Goal: Obtain resource: Obtain resource

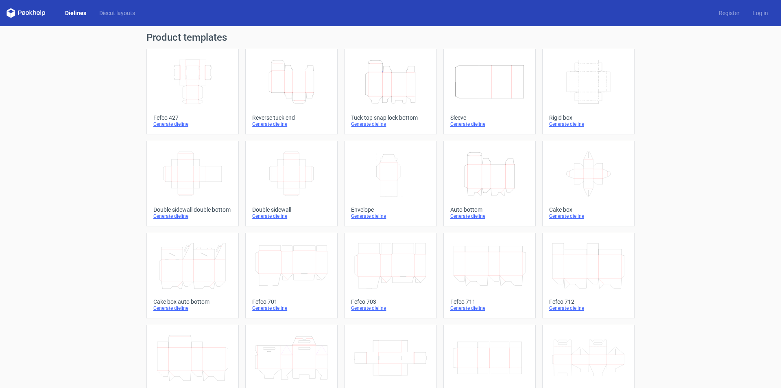
click at [485, 194] on icon "Height Depth Width" at bounding box center [489, 174] width 72 height 46
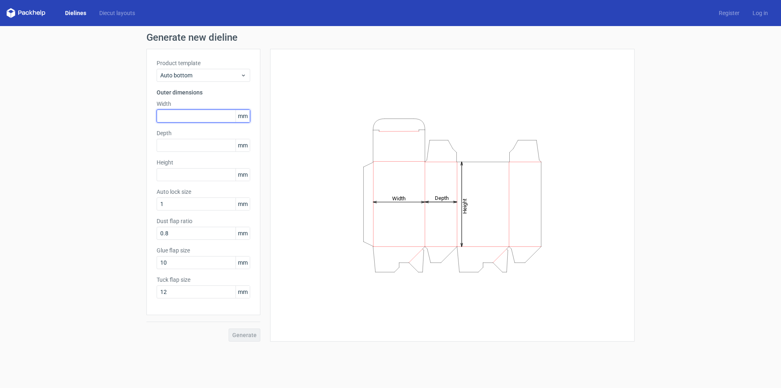
click at [189, 115] on input "text" at bounding box center [204, 115] width 94 height 13
type input "240"
type input "155"
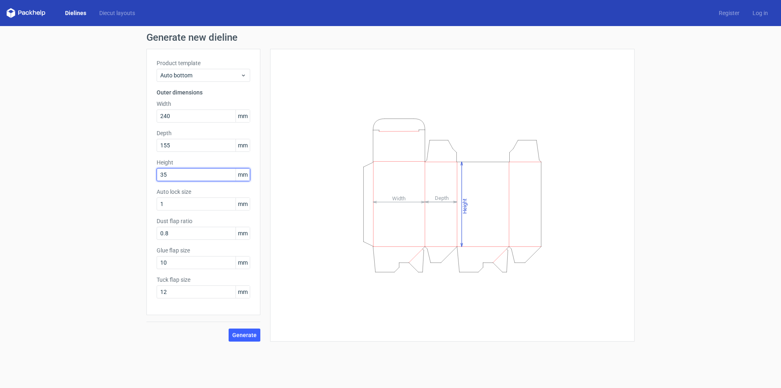
type input "35"
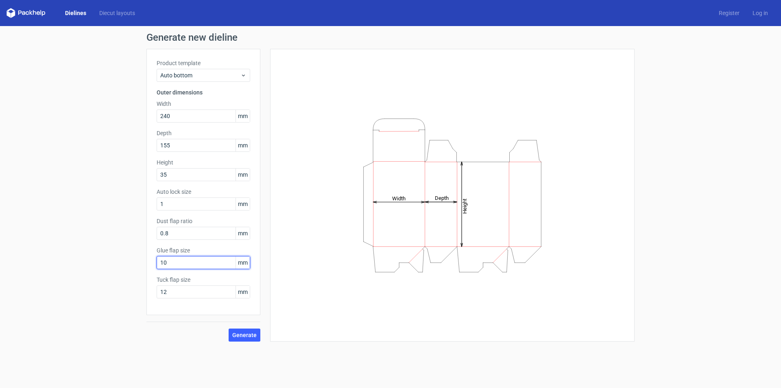
drag, startPoint x: 172, startPoint y: 264, endPoint x: 121, endPoint y: 264, distance: 50.4
click at [118, 265] on div "Generate new dieline Product template Auto bottom Outer dimensions Width 240 mm…" at bounding box center [390, 187] width 781 height 322
type input "12"
click at [239, 332] on span "Generate" at bounding box center [244, 335] width 24 height 6
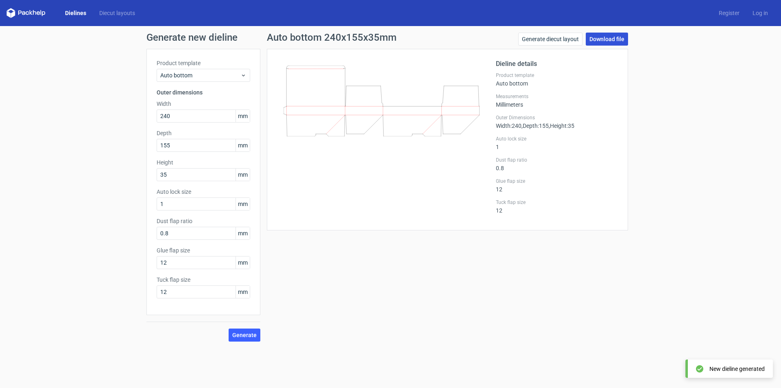
click at [607, 36] on link "Download file" at bounding box center [607, 39] width 42 height 13
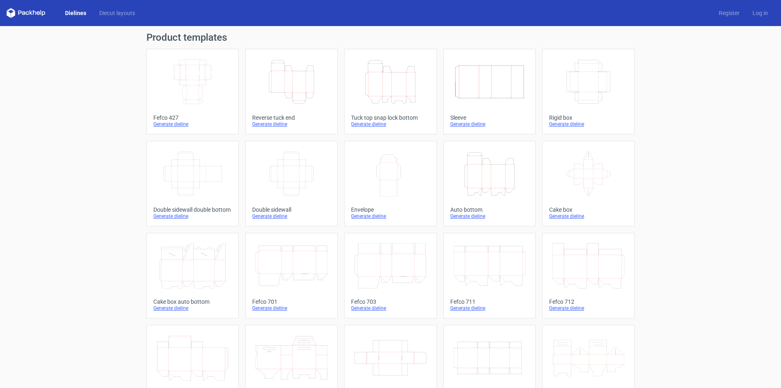
click at [294, 175] on icon "Width Depth Height" at bounding box center [291, 174] width 72 height 46
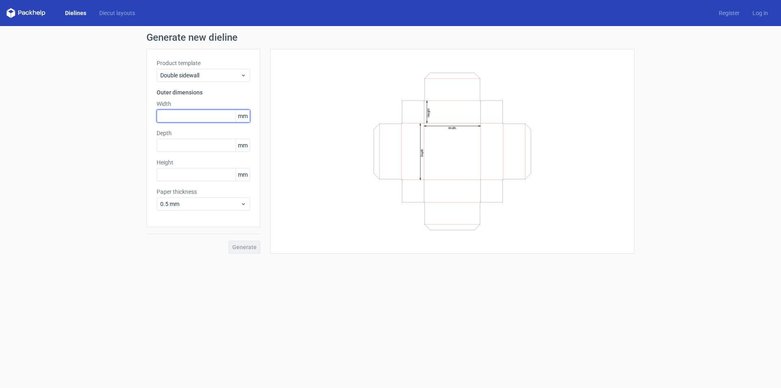
click at [179, 116] on input "text" at bounding box center [204, 115] width 94 height 13
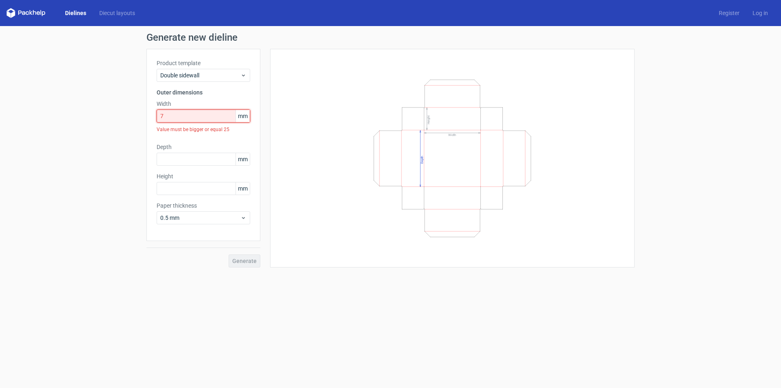
drag, startPoint x: 184, startPoint y: 116, endPoint x: 82, endPoint y: 117, distance: 102.5
click at [82, 117] on div "Generate new dieline Product template Double sidewall Outer dimensions Width 7 …" at bounding box center [390, 150] width 781 height 248
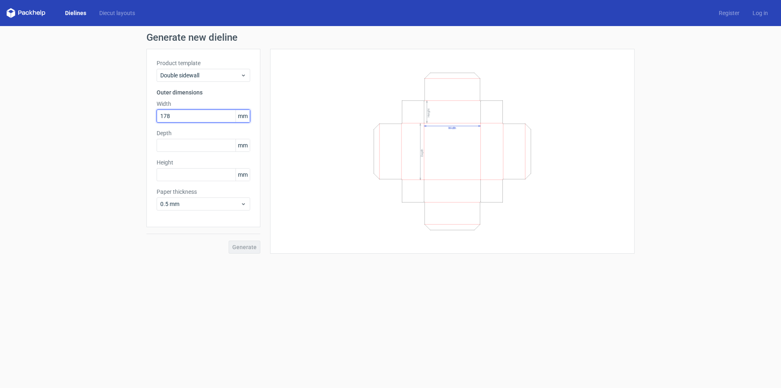
type input "178"
type input "115"
type input "50"
click at [247, 250] on span "Generate" at bounding box center [244, 247] width 24 height 6
